Goal: Use online tool/utility: Utilize a website feature to perform a specific function

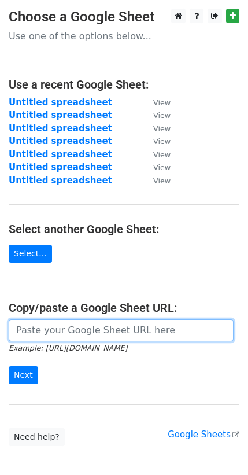
click at [74, 328] on input "url" at bounding box center [121, 330] width 225 height 22
paste input "https://docs.google.com/spreadsheets/d/1onnB9t_oyJQnZs3UpxsDWhoNu0bk4AimiAChe0f…"
click at [74, 328] on input "https://docs.google.com/spreadsheets/d/1onnB9t_oyJQnZs3UpxsDWhoNu0bk4AimiAChe0f…" at bounding box center [121, 330] width 225 height 22
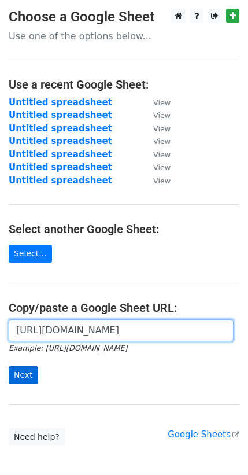
type input "https://docs.google.com/spreadsheets/d/1onnB9t_oyJQnZs3UpxsDWhoNu0bk4AimiAChe0f…"
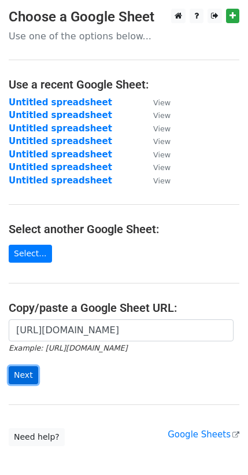
scroll to position [0, 0]
click at [19, 372] on input "Next" at bounding box center [24, 375] width 30 height 18
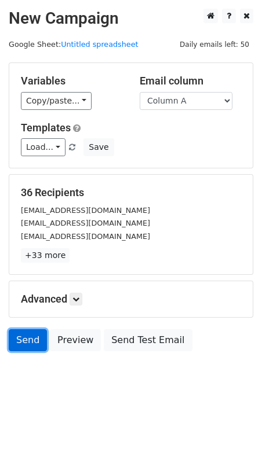
click at [22, 342] on link "Send" at bounding box center [28, 340] width 38 height 22
click at [24, 339] on link "Send" at bounding box center [28, 340] width 38 height 22
